Goal: Task Accomplishment & Management: Use online tool/utility

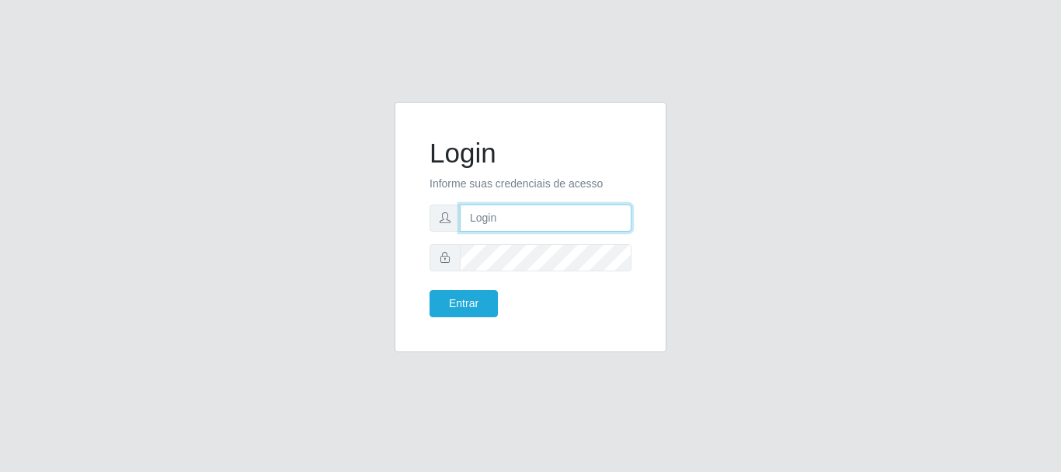
click at [487, 219] on input "text" at bounding box center [546, 217] width 172 height 27
type input "ritaiwof@B5"
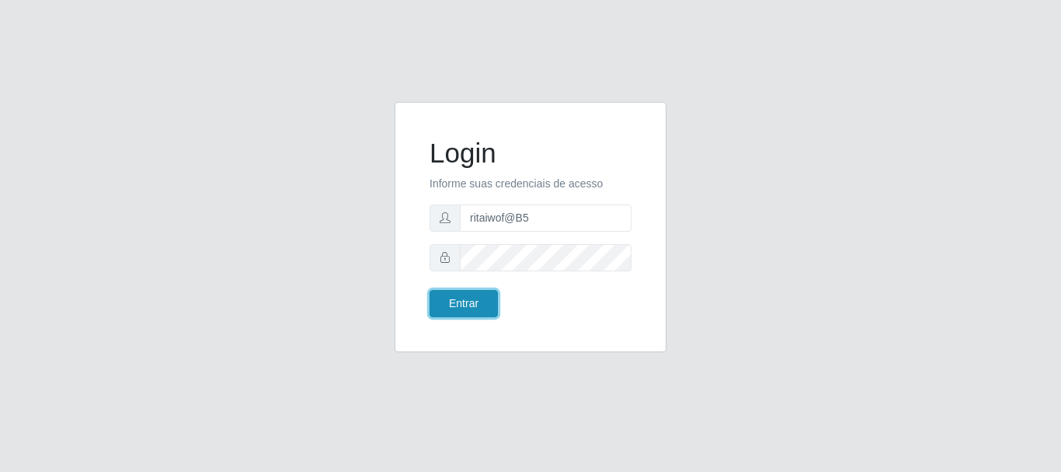
click at [487, 305] on button "Entrar" at bounding box center [464, 303] width 68 height 27
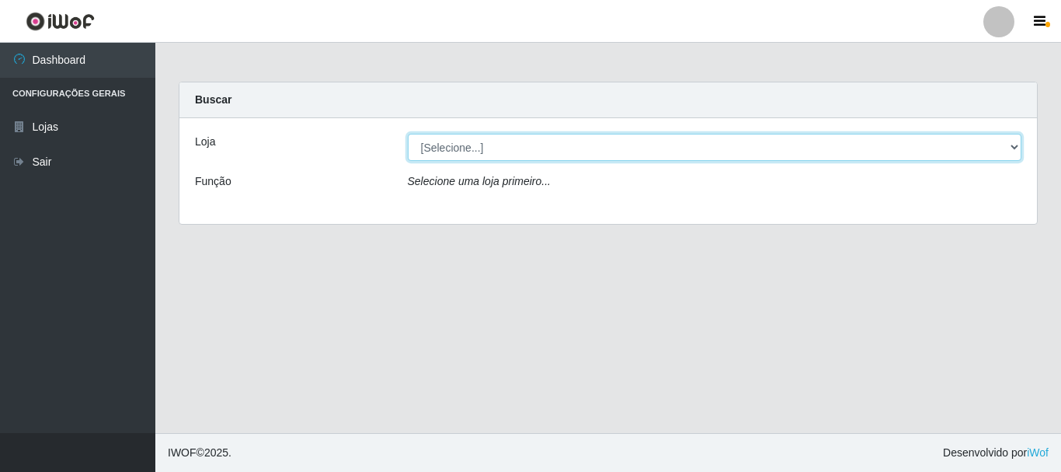
drag, startPoint x: 1013, startPoint y: 147, endPoint x: 1005, endPoint y: 160, distance: 15.7
click at [1012, 148] on select "[Selecione...] Bemais Supermercados - B5 Anatólia" at bounding box center [715, 147] width 615 height 27
select select "405"
click at [408, 134] on select "[Selecione...] Bemais Supermercados - B5 Anatólia" at bounding box center [715, 147] width 615 height 27
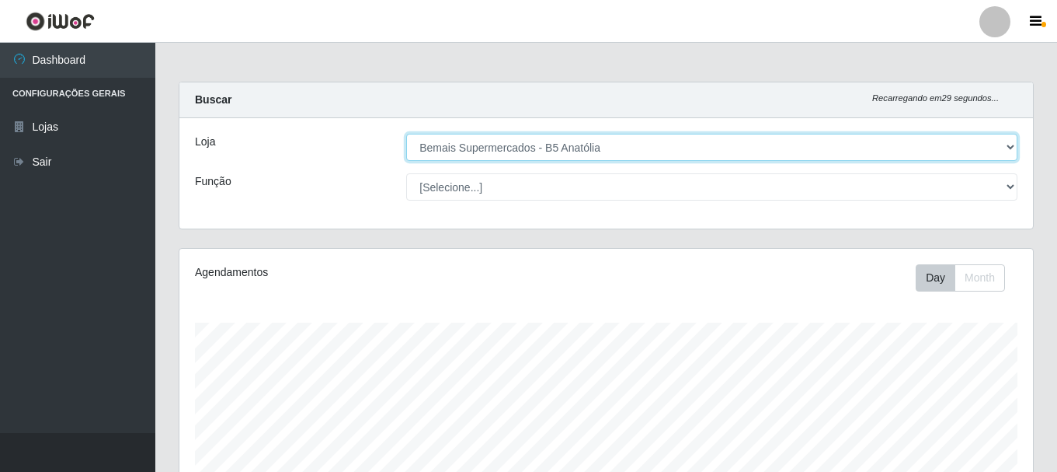
scroll to position [322, 854]
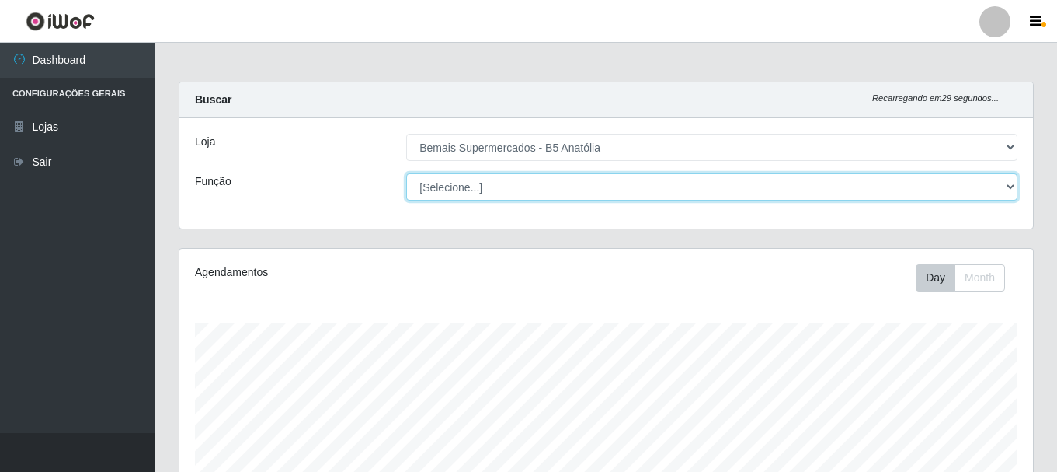
click at [1012, 186] on select "[Selecione...] ASG ASG + ASG ++ Auxiliar de Estacionamento Auxiliar de Estacion…" at bounding box center [711, 186] width 611 height 27
select select "72"
click at [406, 173] on select "[Selecione...] ASG ASG + ASG ++ Auxiliar de Estacionamento Auxiliar de Estacion…" at bounding box center [711, 186] width 611 height 27
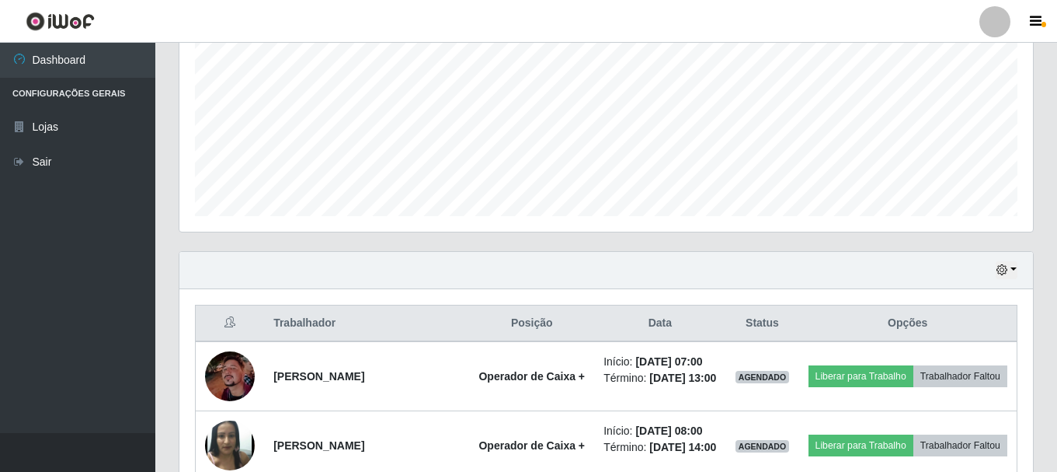
scroll to position [388, 0]
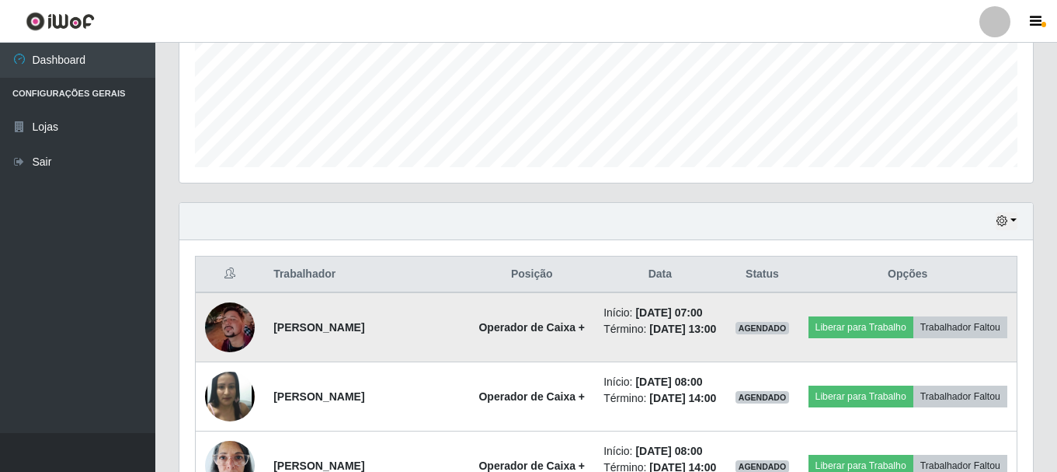
click at [224, 338] on img at bounding box center [230, 327] width 50 height 50
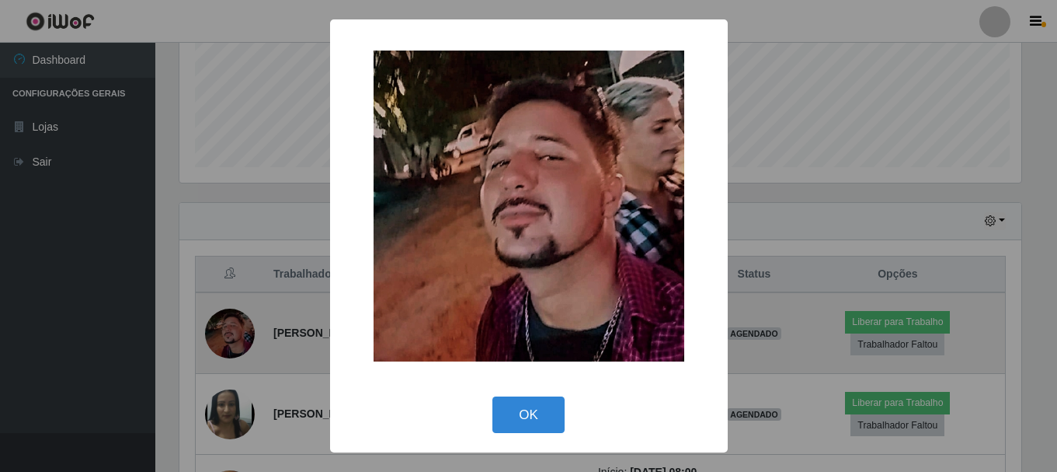
scroll to position [322, 846]
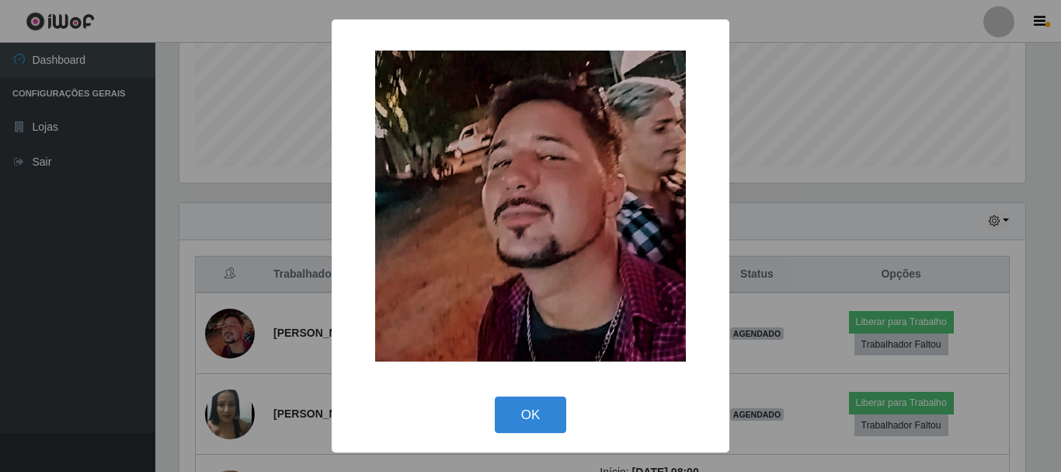
click at [845, 211] on div "× OK Cancel" at bounding box center [530, 236] width 1061 height 472
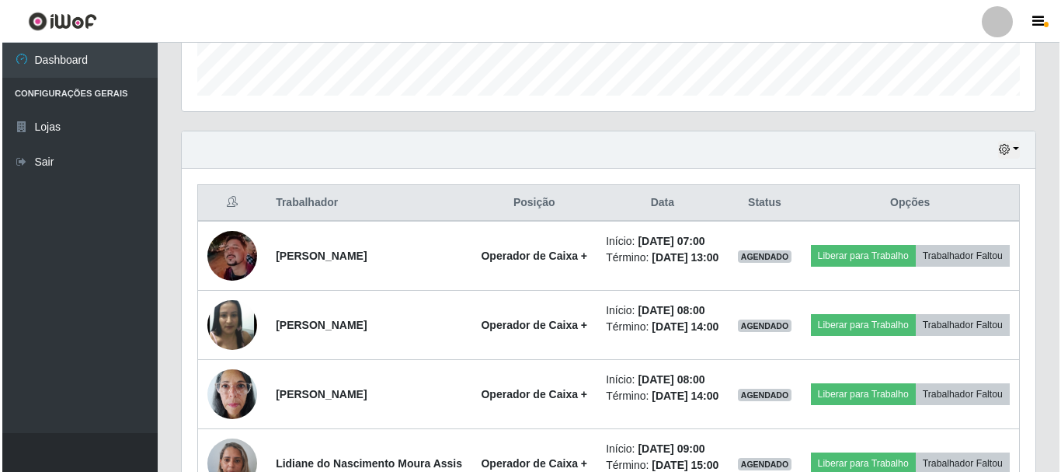
scroll to position [308, 0]
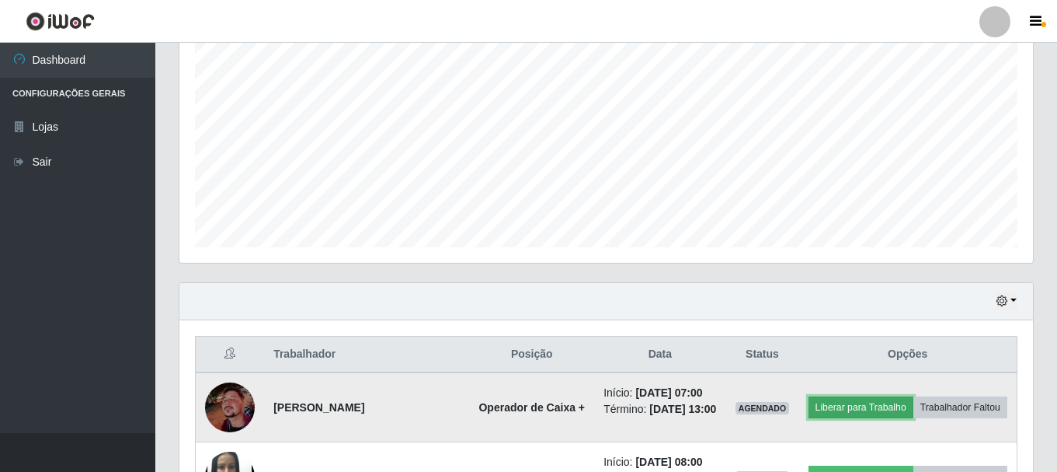
click at [914, 400] on button "Liberar para Trabalho" at bounding box center [861, 407] width 105 height 22
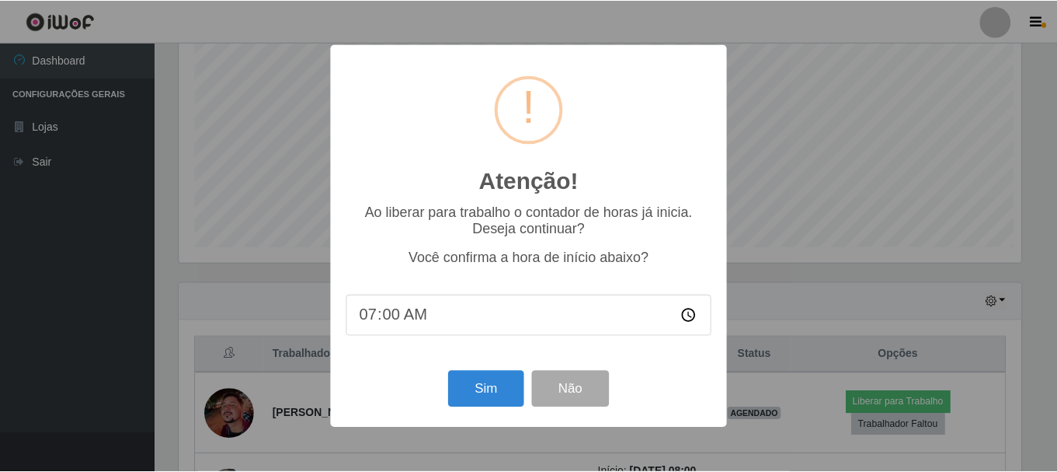
scroll to position [322, 846]
click at [470, 399] on button "Sim" at bounding box center [487, 389] width 75 height 37
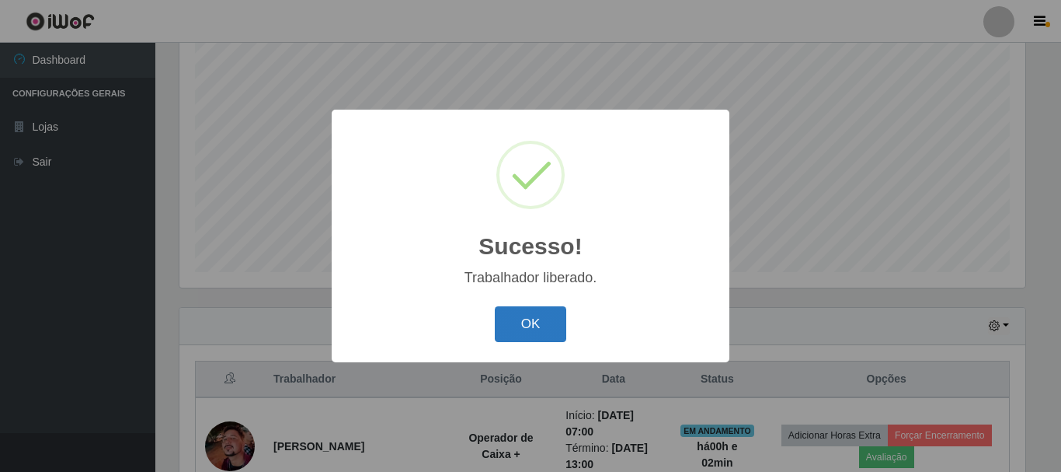
click at [541, 318] on button "OK" at bounding box center [531, 324] width 72 height 37
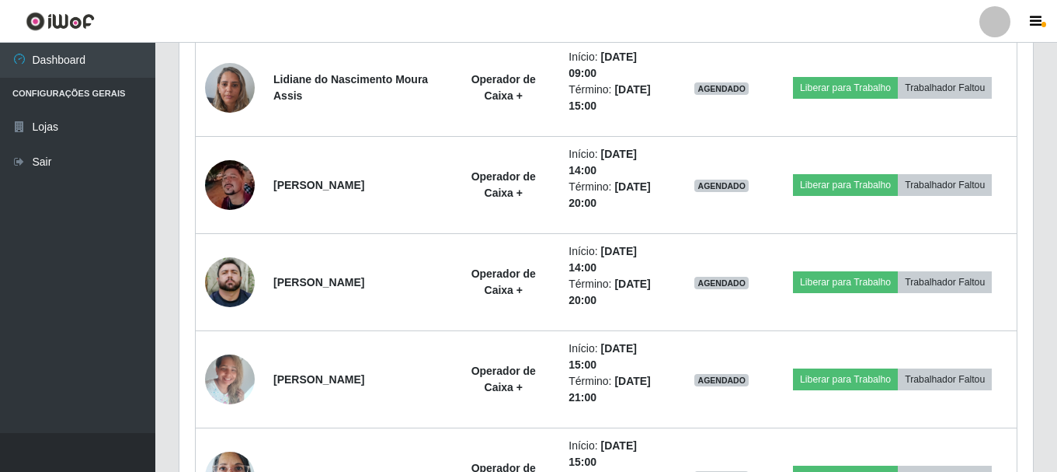
scroll to position [905, 0]
